Goal: Task Accomplishment & Management: Manage account settings

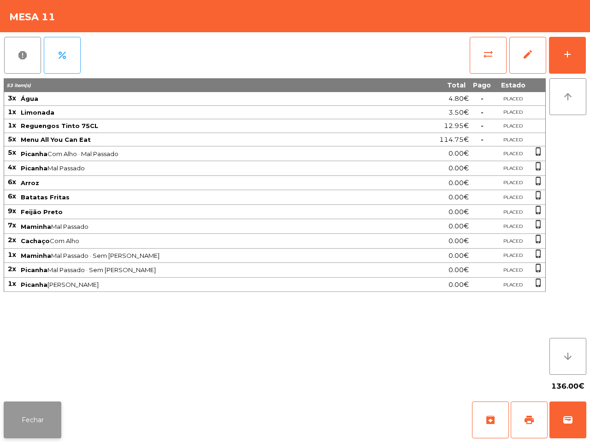
click at [39, 411] on button "Fechar" at bounding box center [33, 420] width 58 height 37
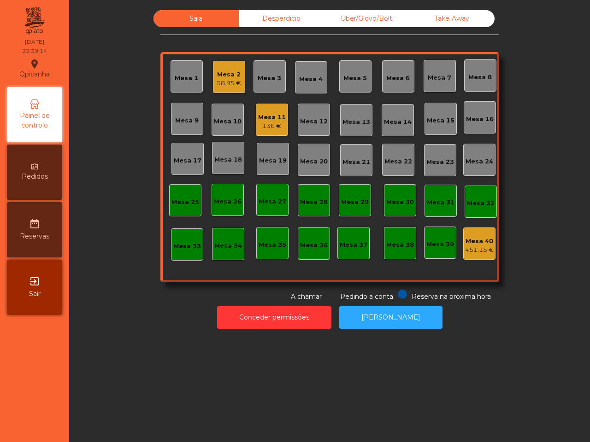
click at [230, 76] on div "Mesa 2" at bounding box center [229, 74] width 24 height 9
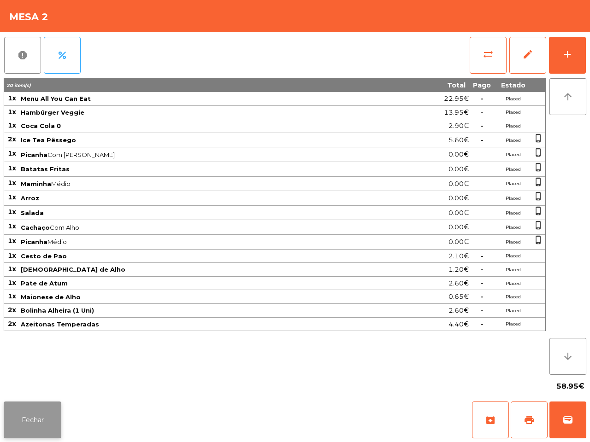
click at [49, 433] on button "Fechar" at bounding box center [33, 420] width 58 height 37
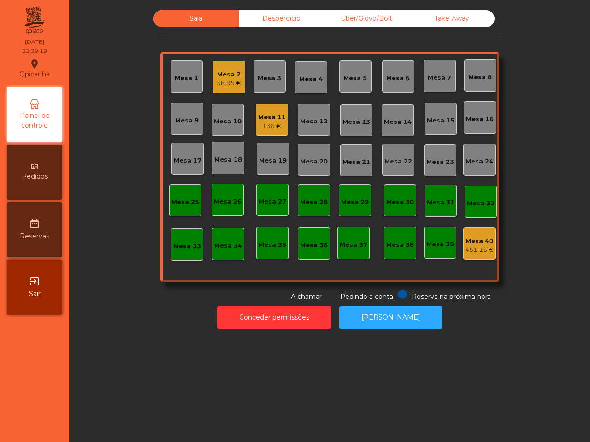
click at [268, 119] on div "Mesa 11" at bounding box center [272, 117] width 28 height 9
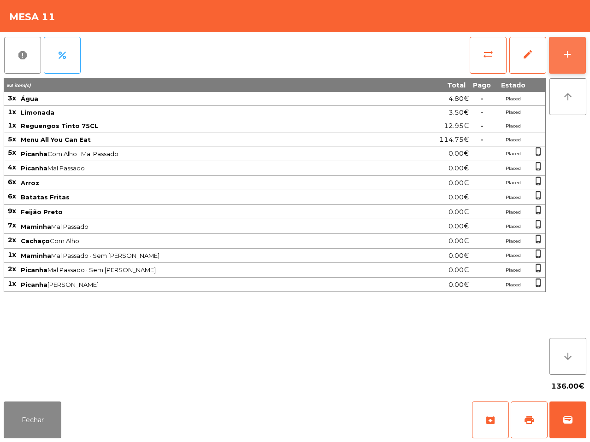
click at [570, 56] on div "add" at bounding box center [567, 54] width 11 height 11
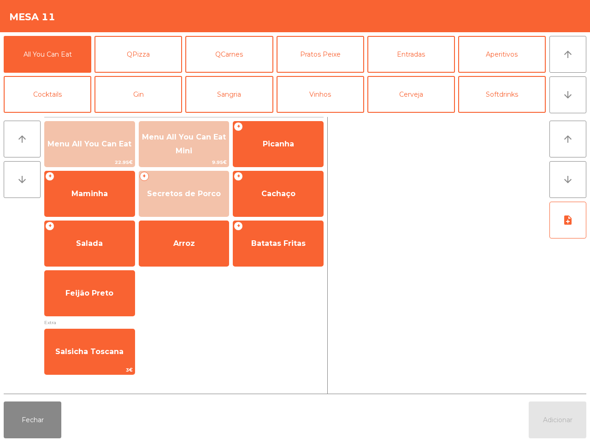
scroll to position [58, 0]
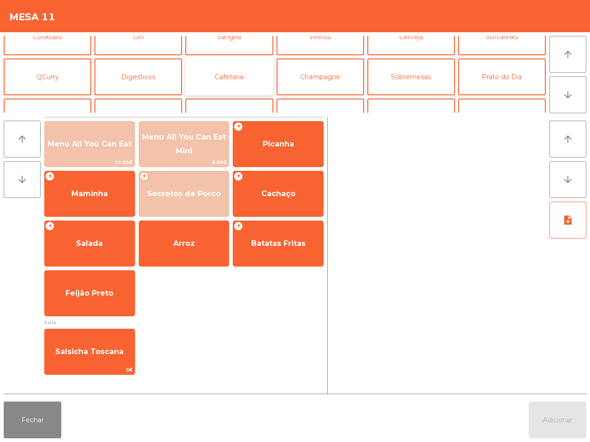
click at [221, 70] on button "Cafetaria" at bounding box center [229, 77] width 88 height 37
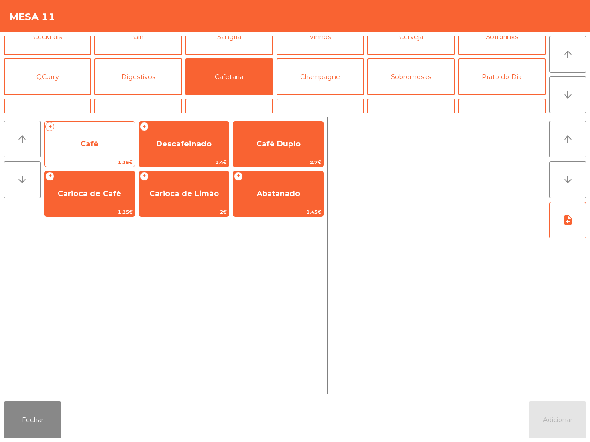
click at [60, 139] on span "Café" at bounding box center [90, 144] width 90 height 25
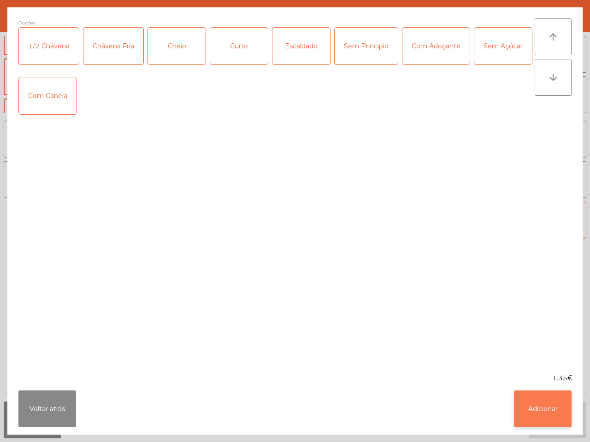
click at [565, 415] on button "Adicionar" at bounding box center [543, 409] width 58 height 37
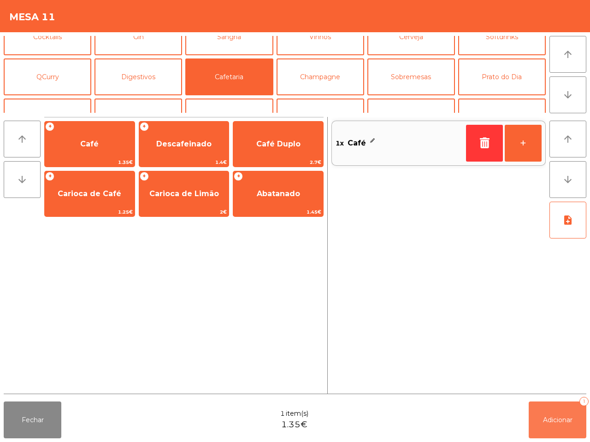
click at [561, 416] on button "Adicionar 1" at bounding box center [557, 420] width 58 height 37
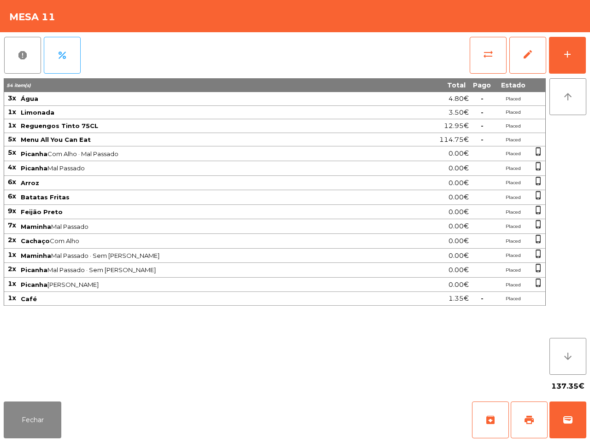
click at [287, 391] on div "137.35€" at bounding box center [295, 386] width 582 height 23
click at [10, 419] on button "Fechar" at bounding box center [33, 420] width 58 height 37
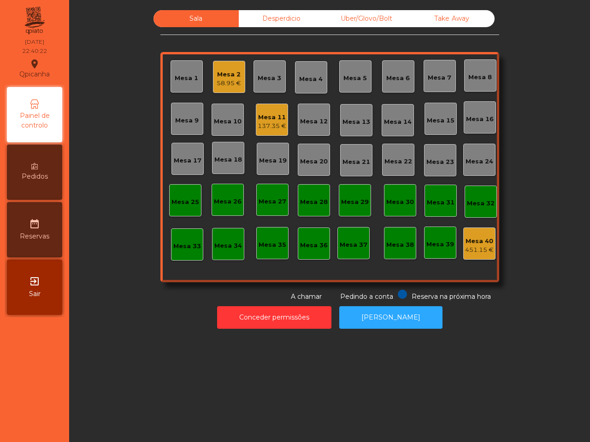
click at [264, 116] on div "Mesa 11" at bounding box center [272, 117] width 29 height 9
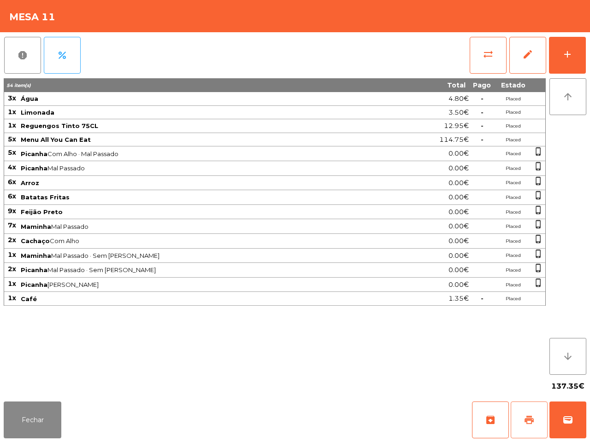
click at [523, 422] on span "print" at bounding box center [528, 420] width 11 height 11
click at [49, 407] on button "Fechar" at bounding box center [33, 420] width 58 height 37
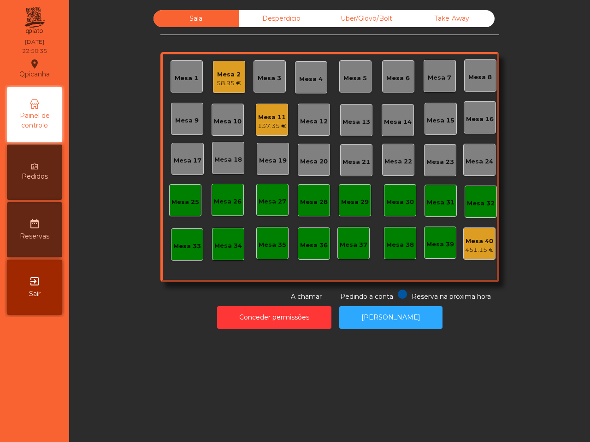
click at [49, 407] on nav "Qpicanha location_on [DATE] 22:50:35 Painel de controlo Pedidos date_range Rese…" at bounding box center [34, 221] width 69 height 442
click at [357, 13] on div "Uber/Glovo/Bolt" at bounding box center [366, 18] width 85 height 17
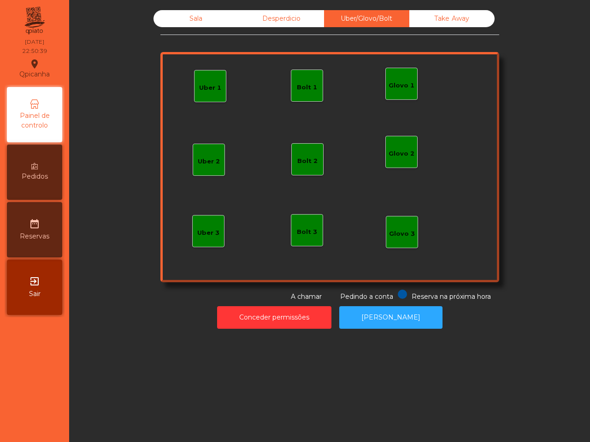
click at [201, 81] on div "Uber 1" at bounding box center [210, 86] width 22 height 13
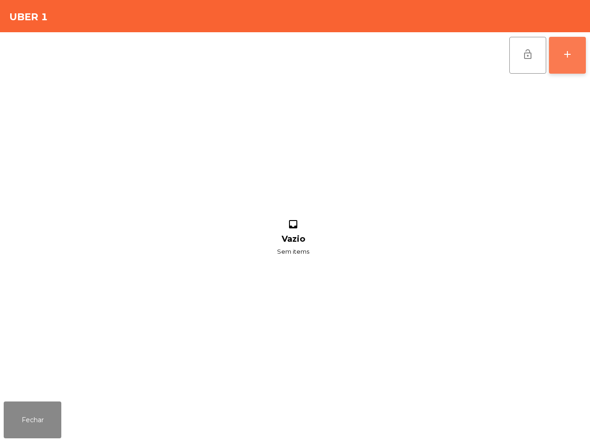
click at [568, 66] on button "add" at bounding box center [567, 55] width 37 height 37
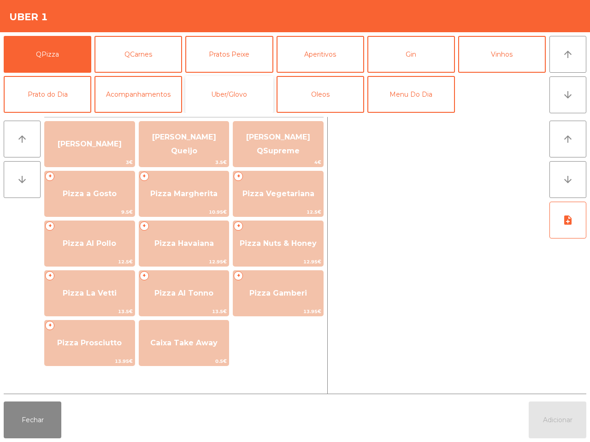
click at [248, 93] on button "Uber/Glovo" at bounding box center [229, 94] width 88 height 37
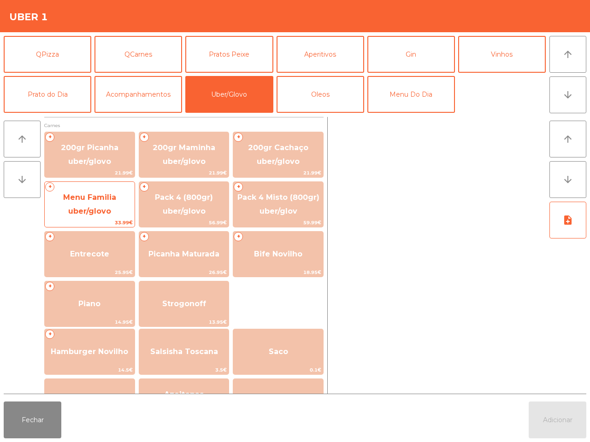
click at [109, 203] on span "Menu Familia uber/glovo" at bounding box center [90, 204] width 90 height 39
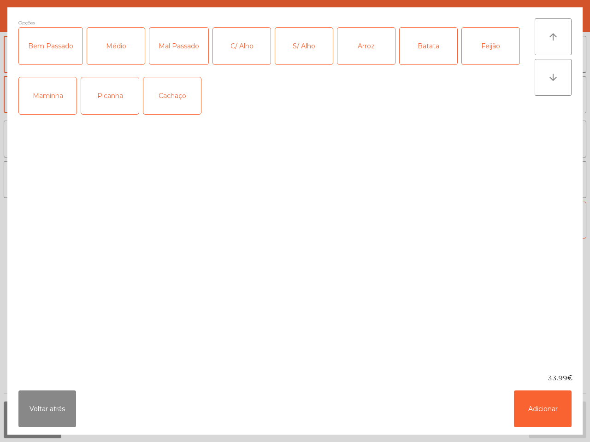
click at [117, 41] on div "Médio" at bounding box center [116, 46] width 58 height 37
click at [174, 42] on div "Mal Passado" at bounding box center [178, 46] width 59 height 37
click at [376, 51] on div "Arroz" at bounding box center [366, 46] width 58 height 37
click at [436, 55] on div "Batata" at bounding box center [428, 46] width 58 height 37
click at [493, 49] on div "Feijão" at bounding box center [491, 46] width 58 height 37
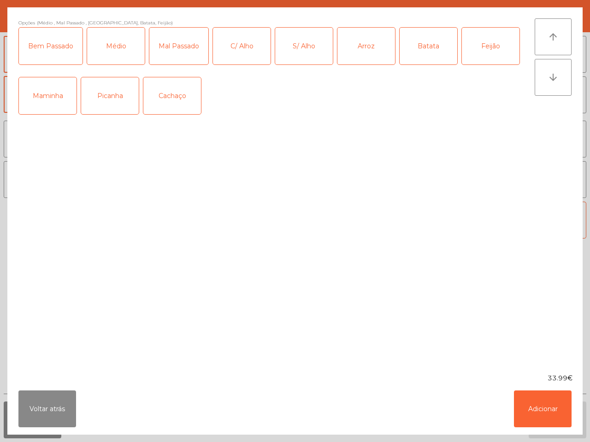
click at [119, 101] on div "Picanha" at bounding box center [110, 95] width 58 height 37
click at [289, 39] on div "S/ Alho" at bounding box center [304, 46] width 58 height 37
drag, startPoint x: 565, startPoint y: 409, endPoint x: 526, endPoint y: 378, distance: 49.6
click at [564, 409] on button "Adicionar" at bounding box center [543, 409] width 58 height 37
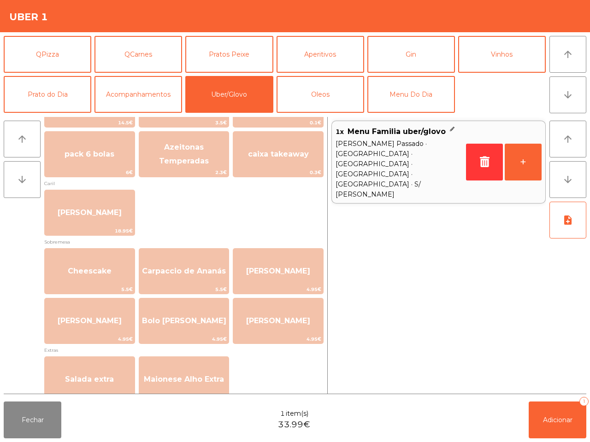
scroll to position [403, 0]
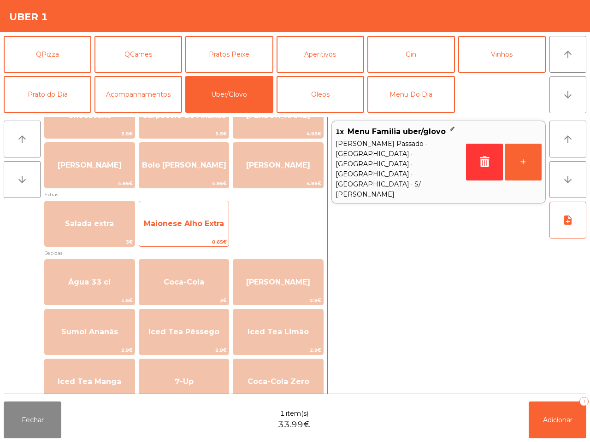
click at [191, 219] on span "Maionese Alho Extra" at bounding box center [184, 223] width 80 height 9
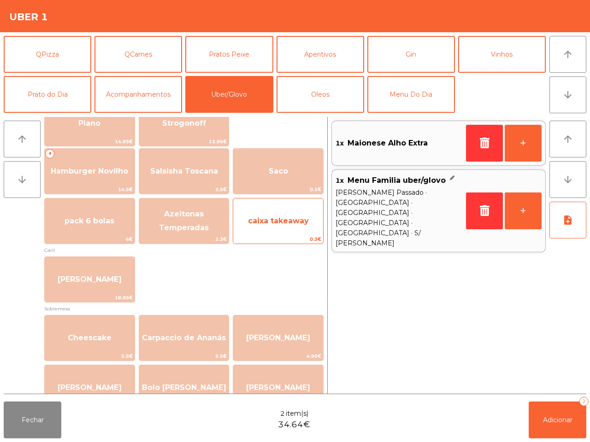
scroll to position [180, 0]
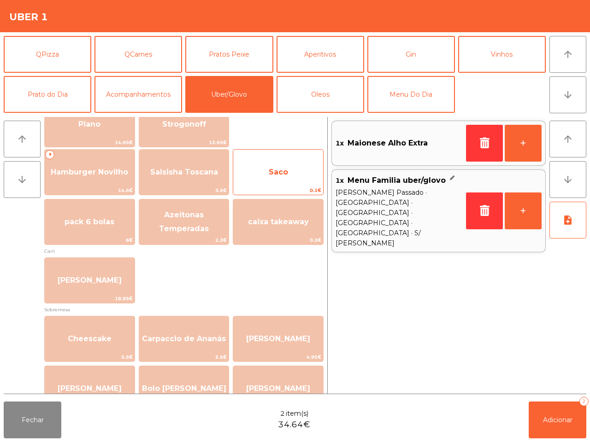
click at [261, 176] on span "Saco" at bounding box center [278, 172] width 90 height 25
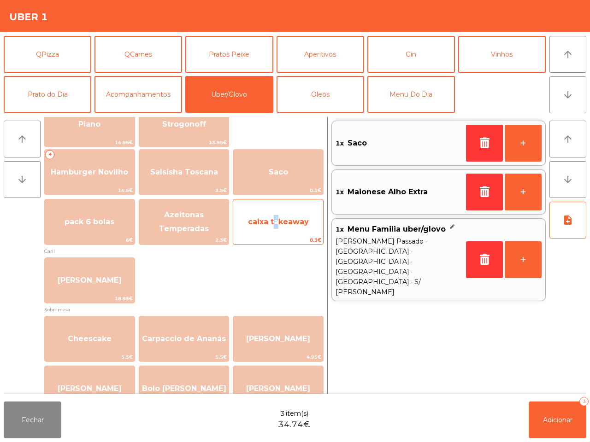
click at [274, 217] on span "caixa takeaway" at bounding box center [278, 221] width 61 height 9
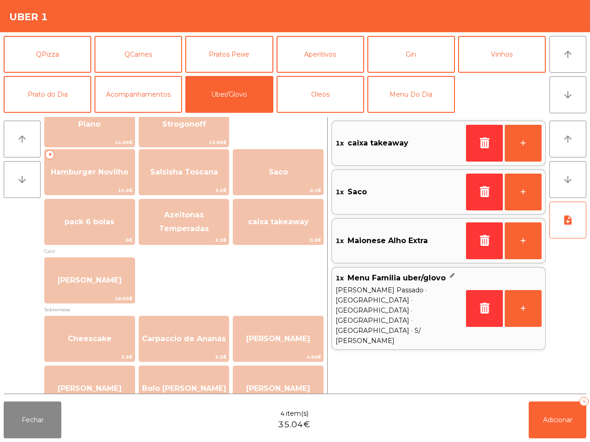
click at [572, 441] on div "Fechar 4 item(s) 35.04€ Adicionar 4" at bounding box center [295, 420] width 590 height 44
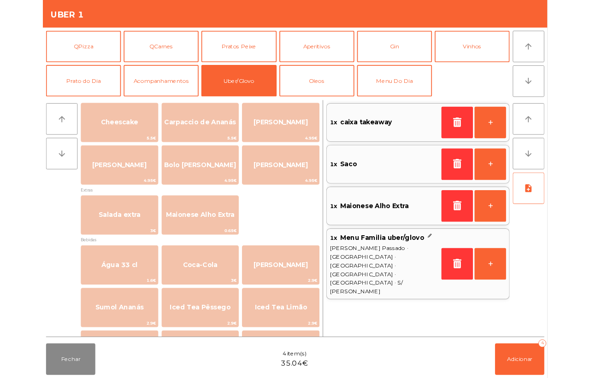
scroll to position [468, 0]
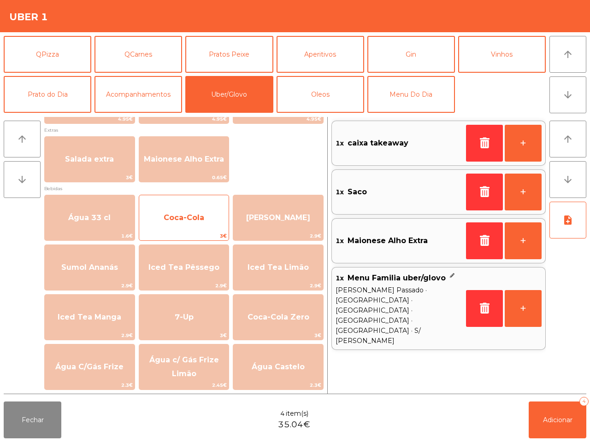
click at [186, 215] on span "Coca-Cola" at bounding box center [184, 217] width 41 height 9
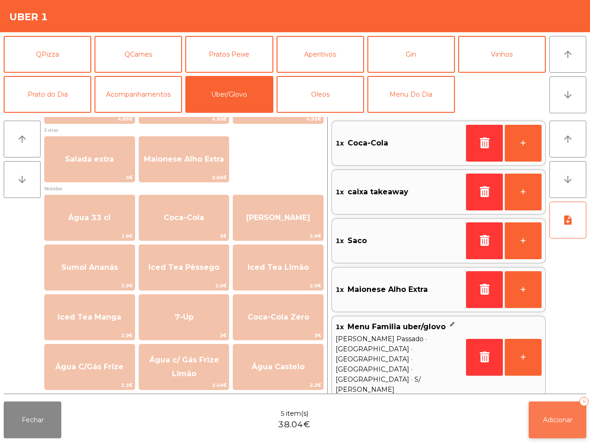
click at [552, 415] on button "Adicionar 5" at bounding box center [557, 420] width 58 height 37
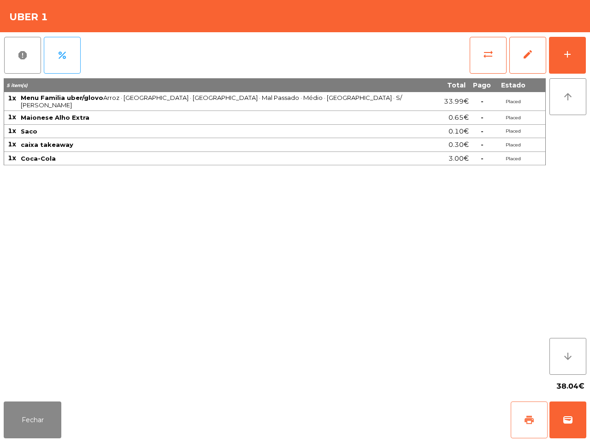
click at [523, 424] on span "print" at bounding box center [528, 420] width 11 height 11
click at [583, 423] on button "wallet" at bounding box center [567, 420] width 37 height 37
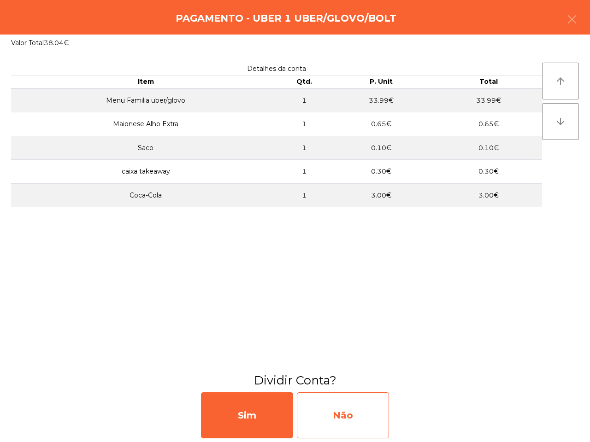
click at [365, 418] on div "Não" at bounding box center [343, 416] width 92 height 46
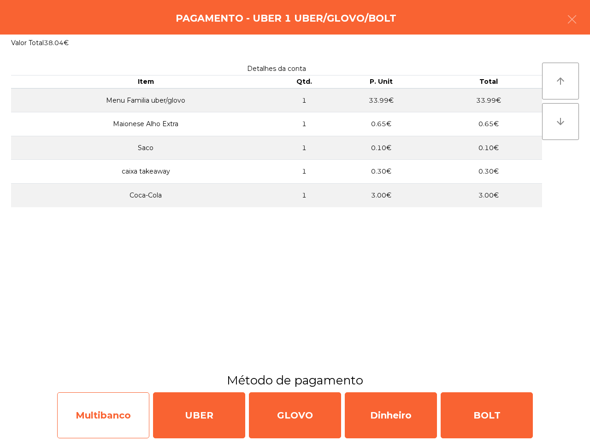
click at [82, 403] on div "Multibanco" at bounding box center [103, 416] width 92 height 46
select select "**"
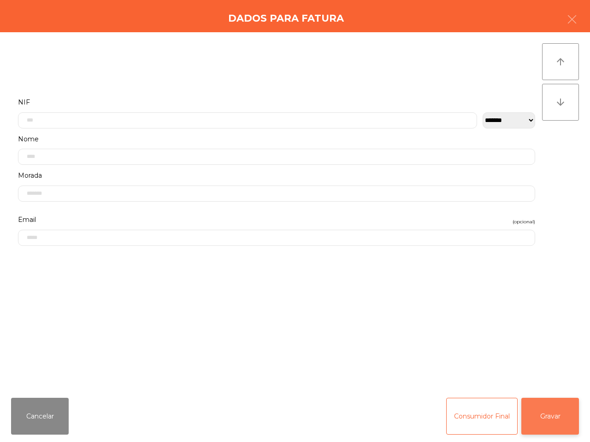
click at [538, 398] on button "Gravar" at bounding box center [550, 416] width 58 height 37
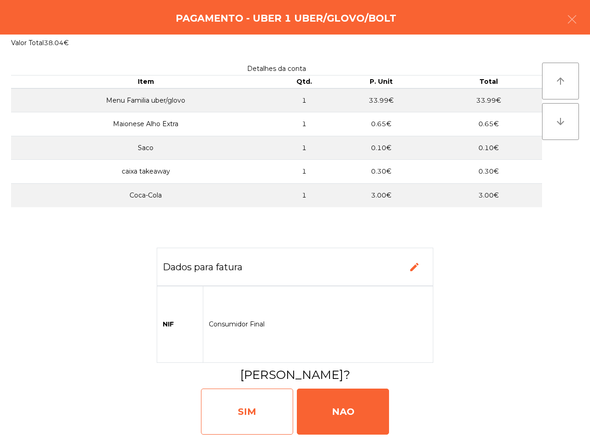
click at [253, 408] on div "SIM" at bounding box center [247, 412] width 92 height 46
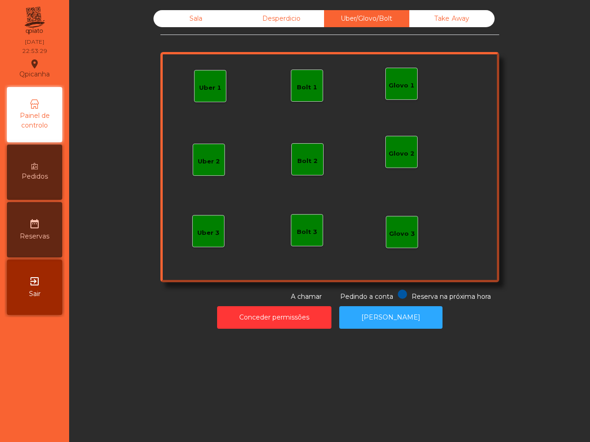
click at [323, 339] on div "Sala Desperdicio Uber/Glovo/Bolt Take Away Uber 1 Glovo 1 Uber 2 Uber 3 Glovo 2…" at bounding box center [329, 221] width 521 height 442
click at [451, 24] on div "Take Away" at bounding box center [451, 18] width 85 height 17
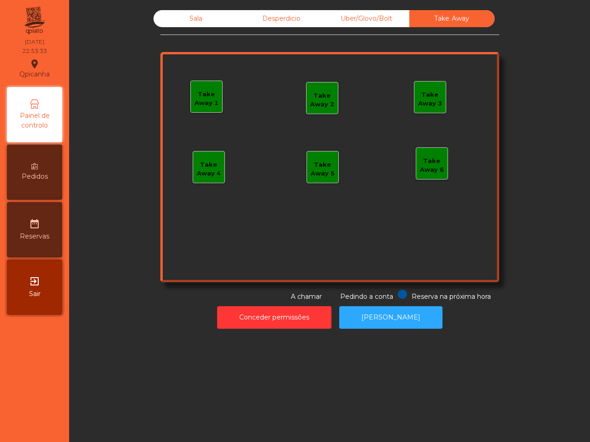
click at [368, 24] on div "Uber/Glovo/Bolt" at bounding box center [366, 18] width 85 height 17
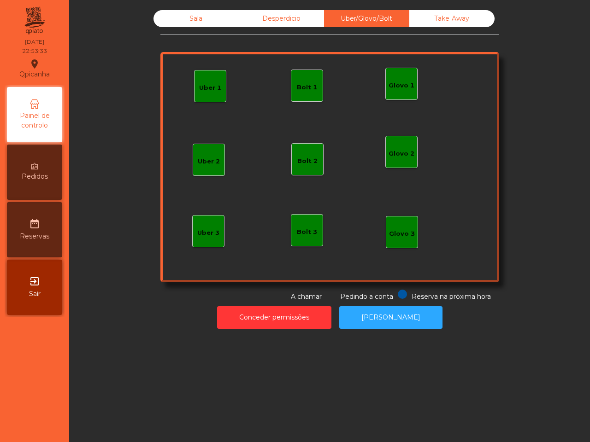
click at [242, 23] on div "Desperdicio" at bounding box center [281, 18] width 85 height 17
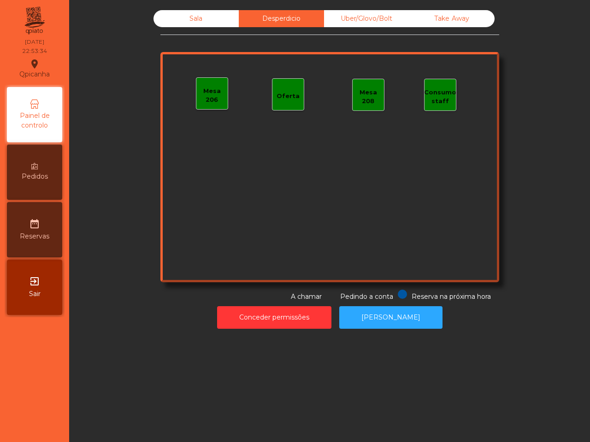
click at [176, 21] on div "Sala" at bounding box center [195, 18] width 85 height 17
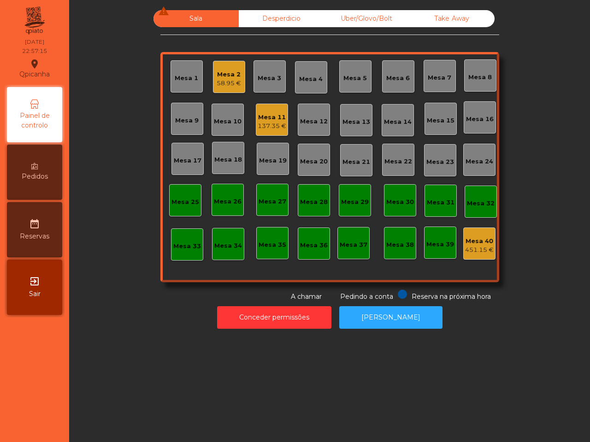
click at [344, 111] on div "Mesa 13" at bounding box center [356, 120] width 32 height 32
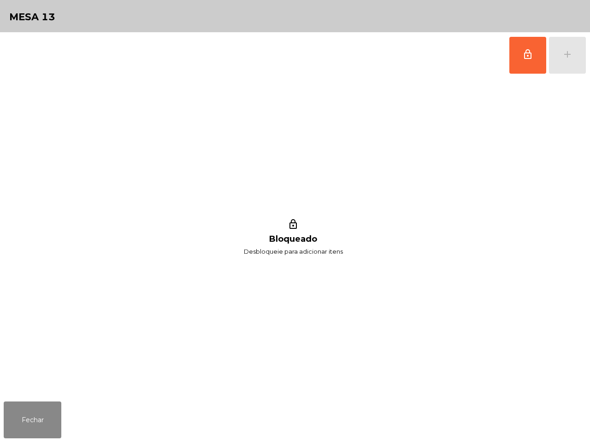
click at [74, 425] on div "Fechar" at bounding box center [295, 420] width 590 height 44
click at [54, 429] on button "Fechar" at bounding box center [33, 420] width 58 height 37
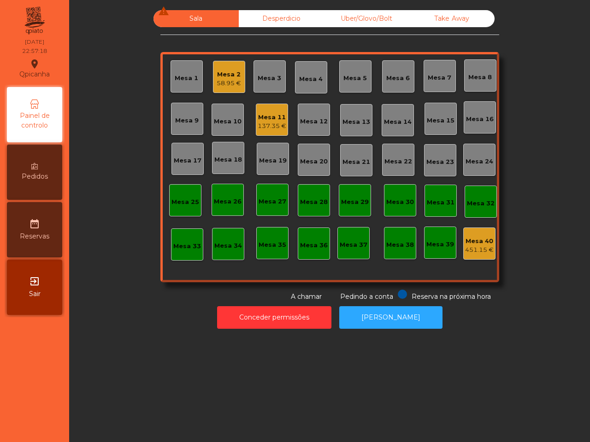
click at [276, 128] on div "137.35 €" at bounding box center [272, 126] width 29 height 9
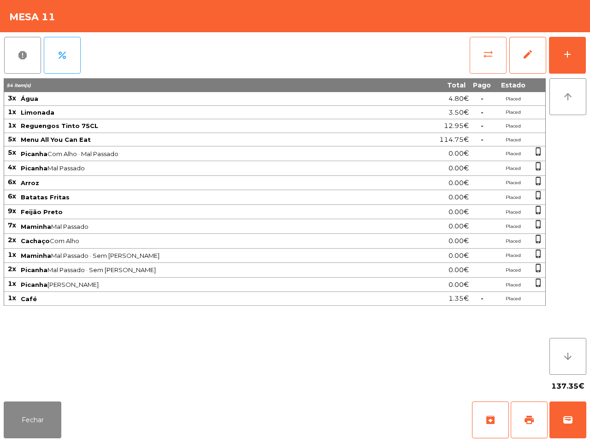
click at [477, 63] on button "sync_alt" at bounding box center [487, 55] width 37 height 37
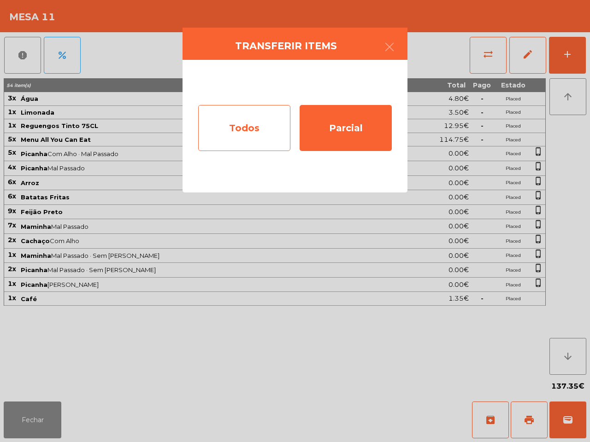
click at [268, 125] on div "Todos" at bounding box center [244, 128] width 92 height 46
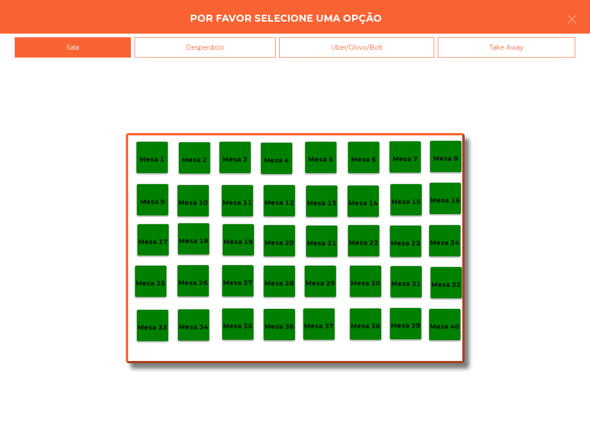
click at [460, 344] on div "Mesa 1 Mesa 2 Mesa 3 Mesa 4 Mesa 5 Mesa 6 Mesa 7 Mesa 8 [GEOGRAPHIC_DATA] 9 [GE…" at bounding box center [295, 248] width 339 height 230
click at [452, 337] on div "Mesa 40" at bounding box center [444, 325] width 32 height 32
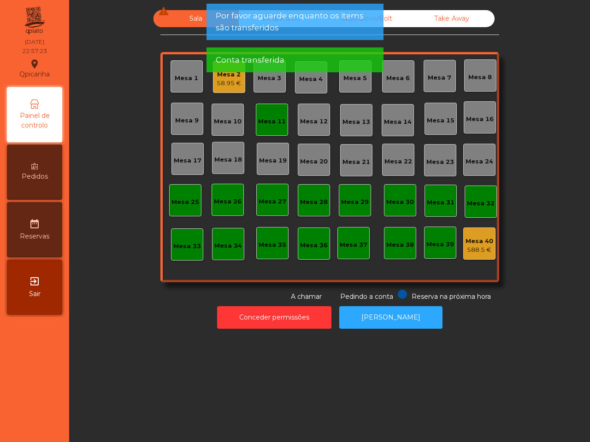
click at [231, 89] on div "Mesa 2 58.95 €" at bounding box center [229, 77] width 32 height 32
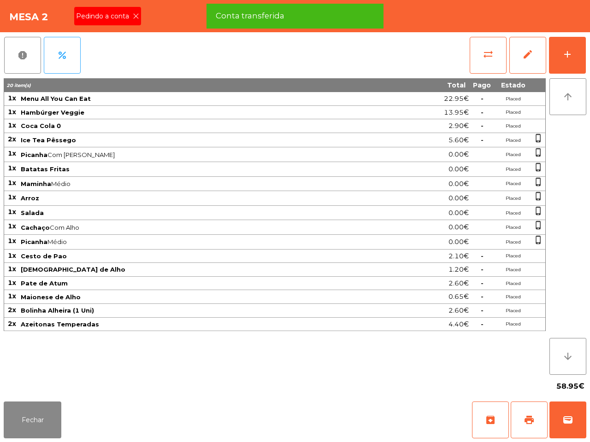
click at [135, 15] on icon at bounding box center [136, 16] width 6 height 6
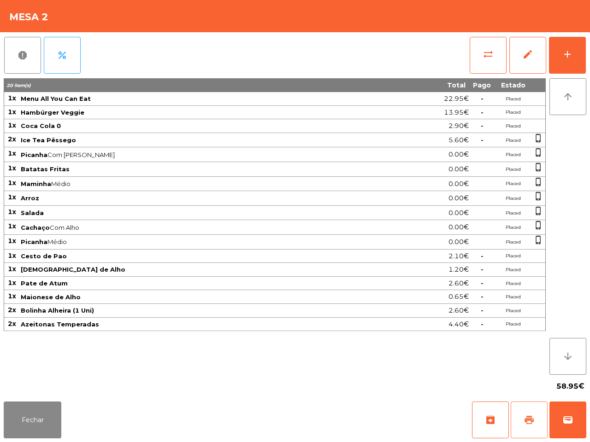
click at [528, 421] on span "print" at bounding box center [528, 420] width 11 height 11
click at [39, 406] on button "Fechar" at bounding box center [33, 420] width 58 height 37
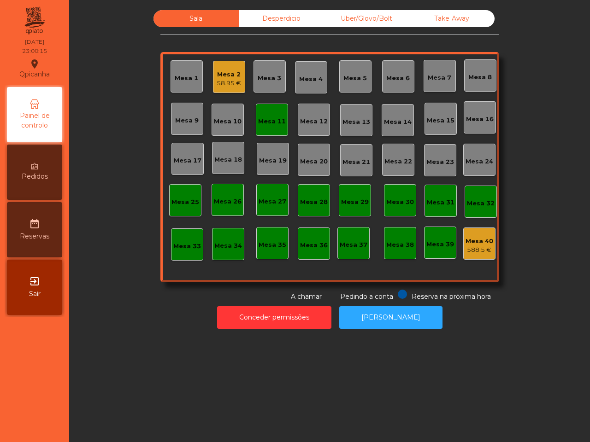
click at [46, 406] on nav "Qpicanha location_on [DATE] 23:00:15 Painel de controlo Pedidos date_range Rese…" at bounding box center [34, 221] width 69 height 442
click at [220, 72] on div "Mesa 2" at bounding box center [229, 74] width 24 height 9
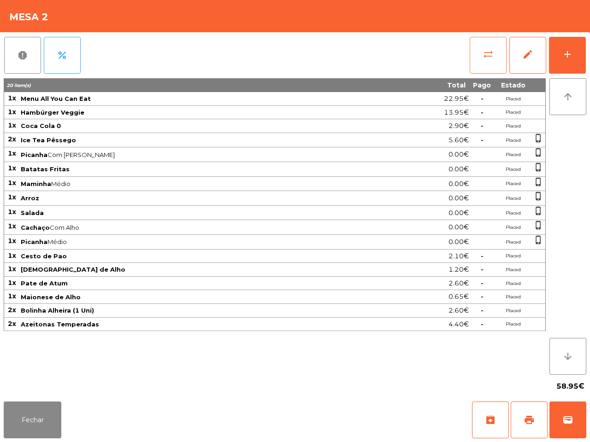
click at [488, 52] on span "sync_alt" at bounding box center [487, 54] width 11 height 11
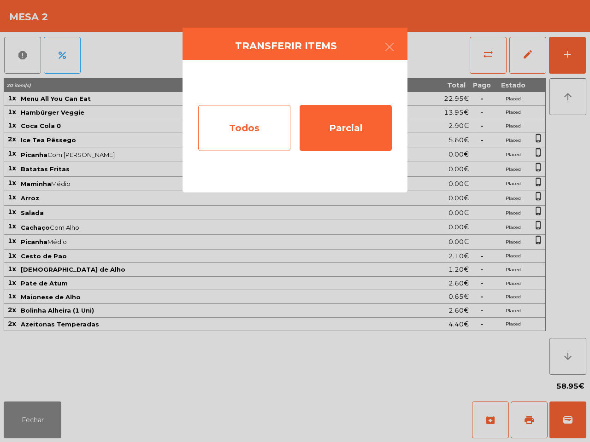
click at [275, 128] on div "Todos" at bounding box center [244, 128] width 92 height 46
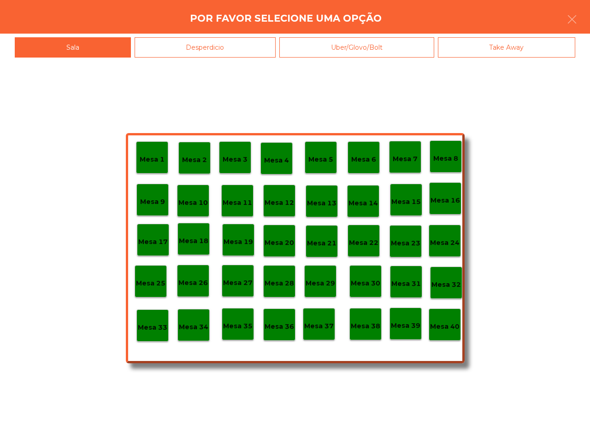
click at [455, 333] on div "Mesa 40" at bounding box center [444, 325] width 32 height 32
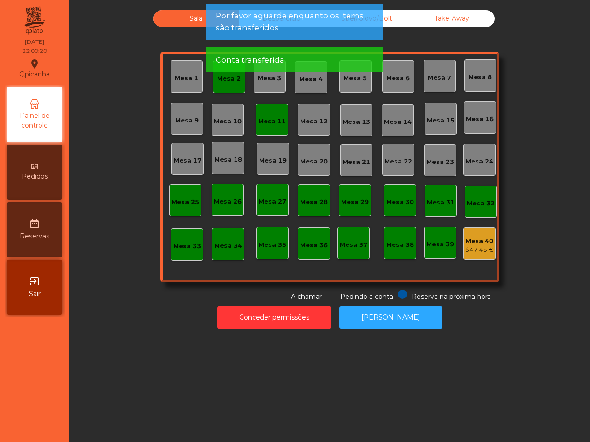
click at [233, 90] on div "Mesa 2" at bounding box center [229, 77] width 32 height 32
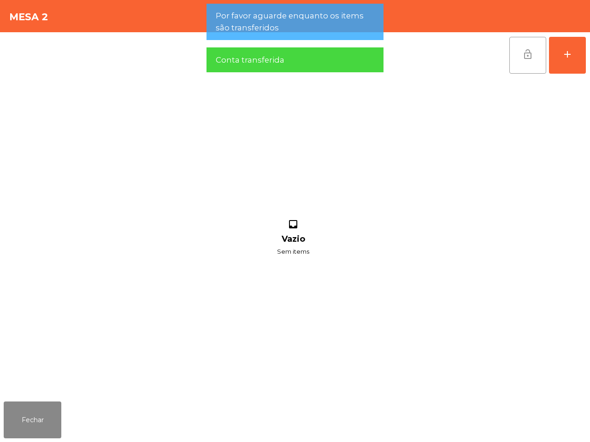
click at [522, 57] on span "lock_open" at bounding box center [527, 54] width 11 height 11
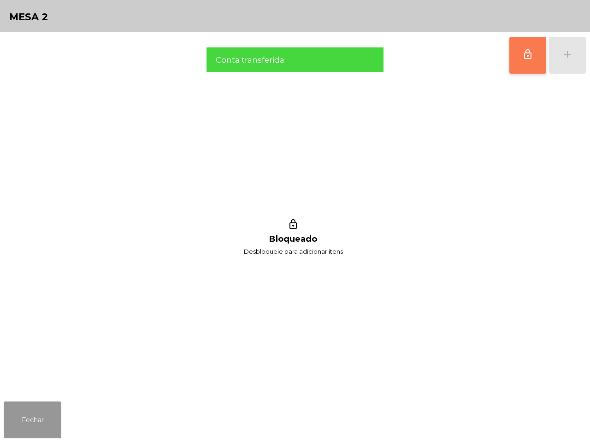
click at [27, 422] on button "Fechar" at bounding box center [33, 420] width 58 height 37
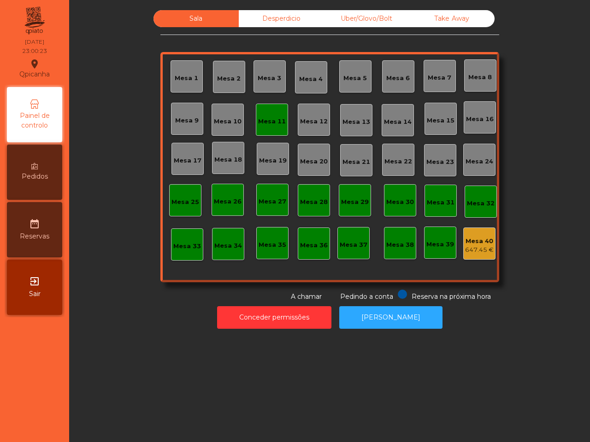
click at [276, 117] on div "Mesa 11" at bounding box center [272, 121] width 28 height 9
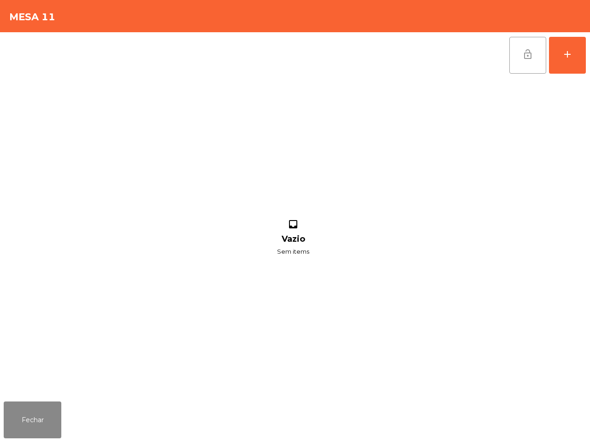
click at [523, 61] on button "lock_open" at bounding box center [527, 55] width 37 height 37
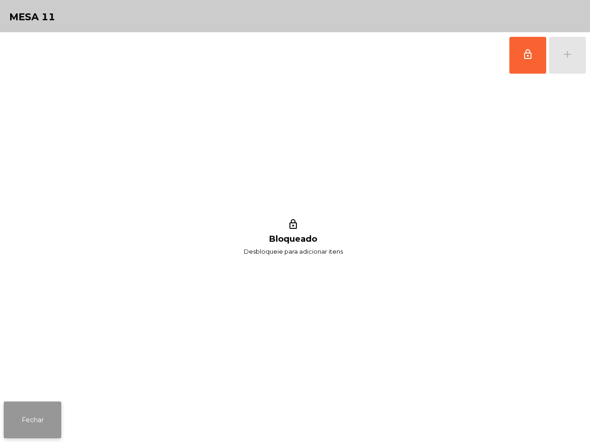
click at [53, 418] on button "Fechar" at bounding box center [33, 420] width 58 height 37
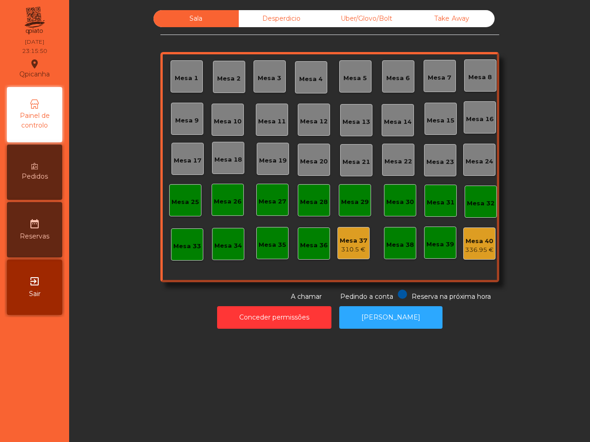
click at [47, 422] on nav "Qpicanha location_on [DATE] 23:15:50 Painel de controlo Pedidos date_range Rese…" at bounding box center [34, 221] width 69 height 442
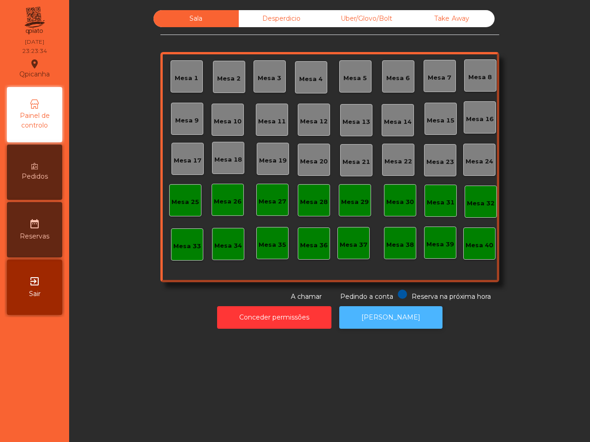
click at [371, 319] on button "[PERSON_NAME]" at bounding box center [390, 317] width 103 height 23
